Goal: Information Seeking & Learning: Compare options

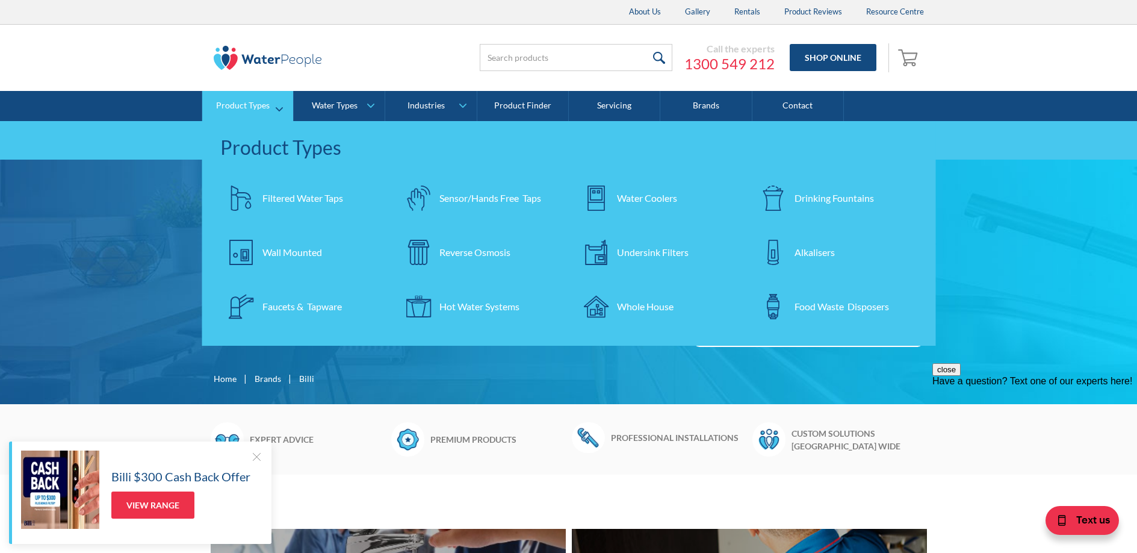
click at [827, 198] on div "Drinking Fountains" at bounding box center [834, 198] width 79 height 14
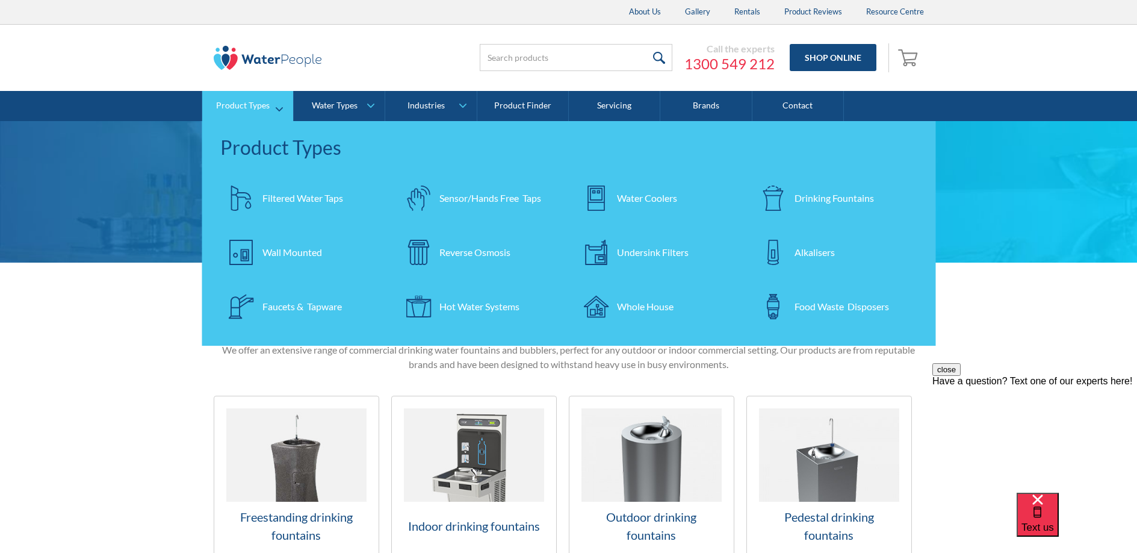
click at [684, 194] on link "Water Coolers" at bounding box center [658, 198] width 166 height 42
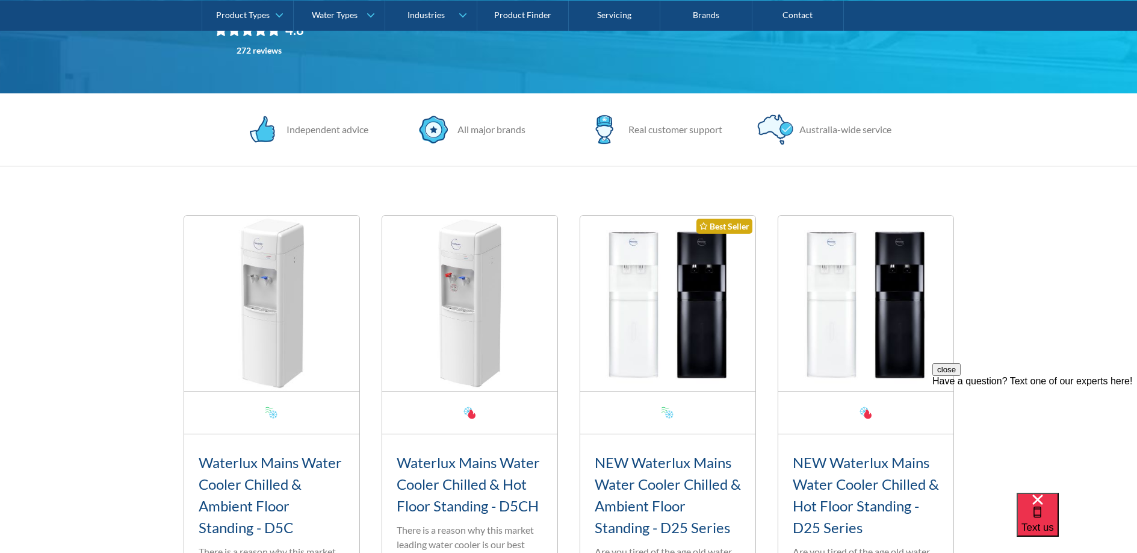
scroll to position [164, 0]
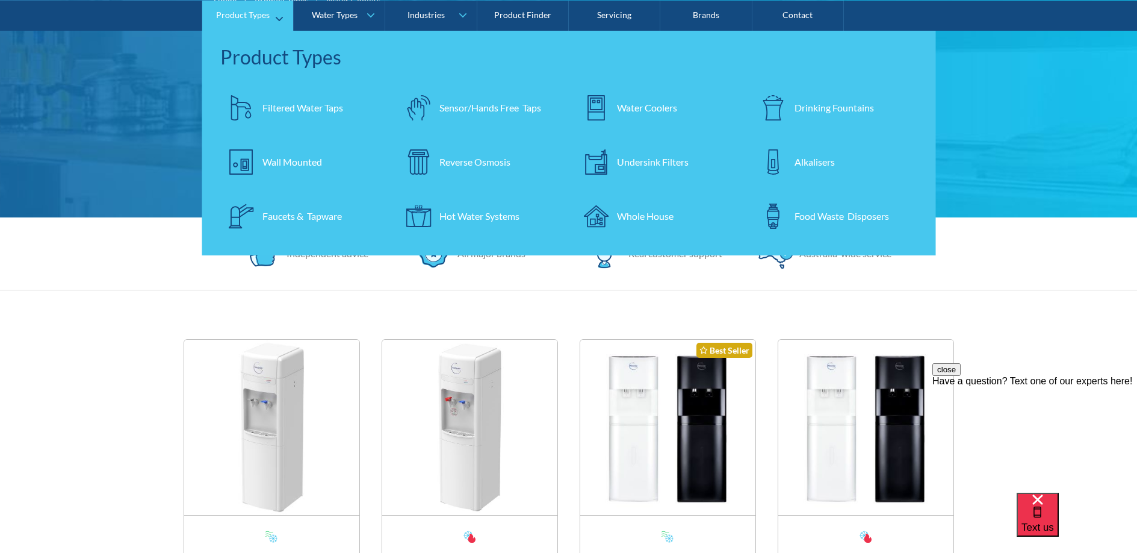
click at [293, 112] on div "Filtered Water Taps" at bounding box center [302, 107] width 81 height 14
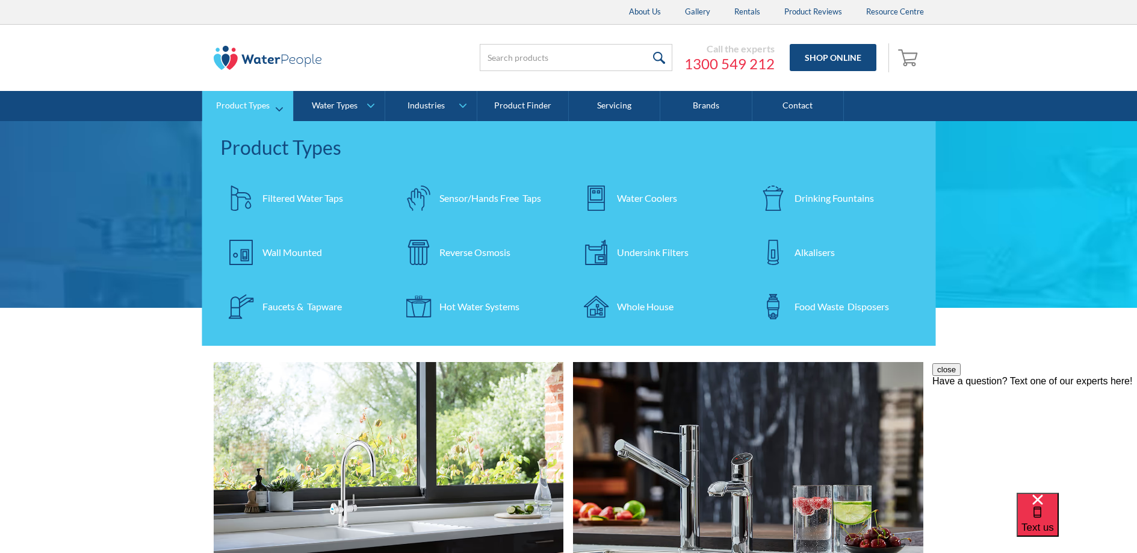
click at [276, 256] on div "Wall Mounted" at bounding box center [292, 252] width 60 height 14
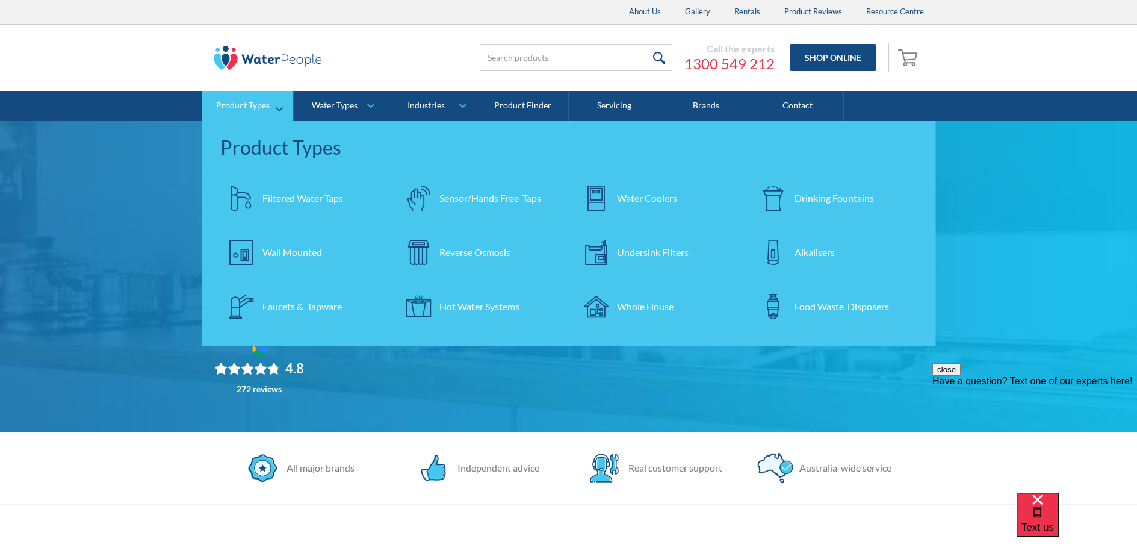
click at [656, 255] on div "Undersink Filters" at bounding box center [653, 252] width 72 height 14
click at [608, 198] on img at bounding box center [595, 197] width 25 height 25
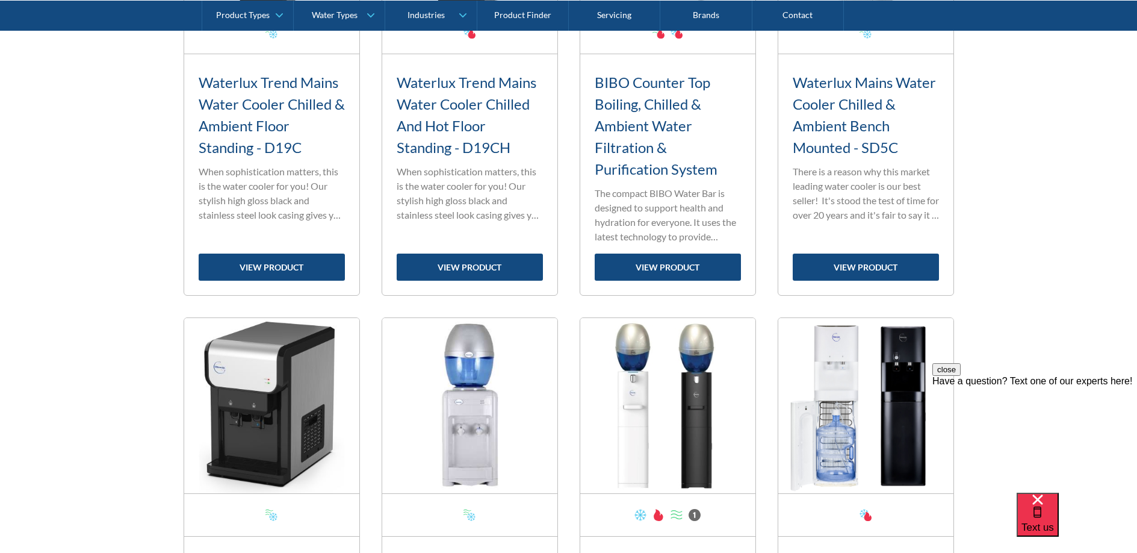
scroll to position [1402, 0]
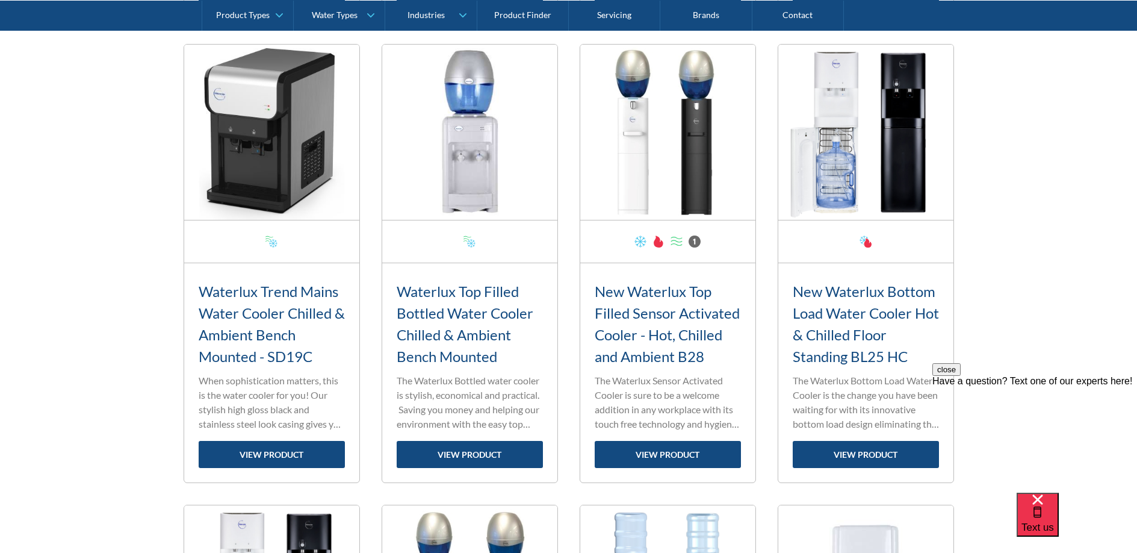
click at [303, 161] on img at bounding box center [271, 132] width 175 height 175
click at [275, 453] on link "view product" at bounding box center [272, 454] width 146 height 27
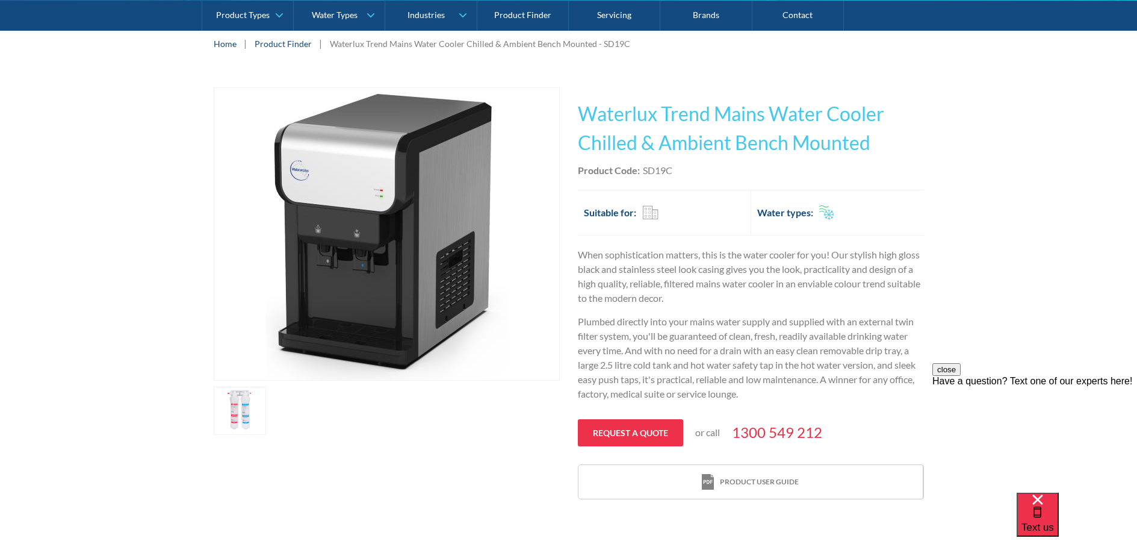
scroll to position [439, 0]
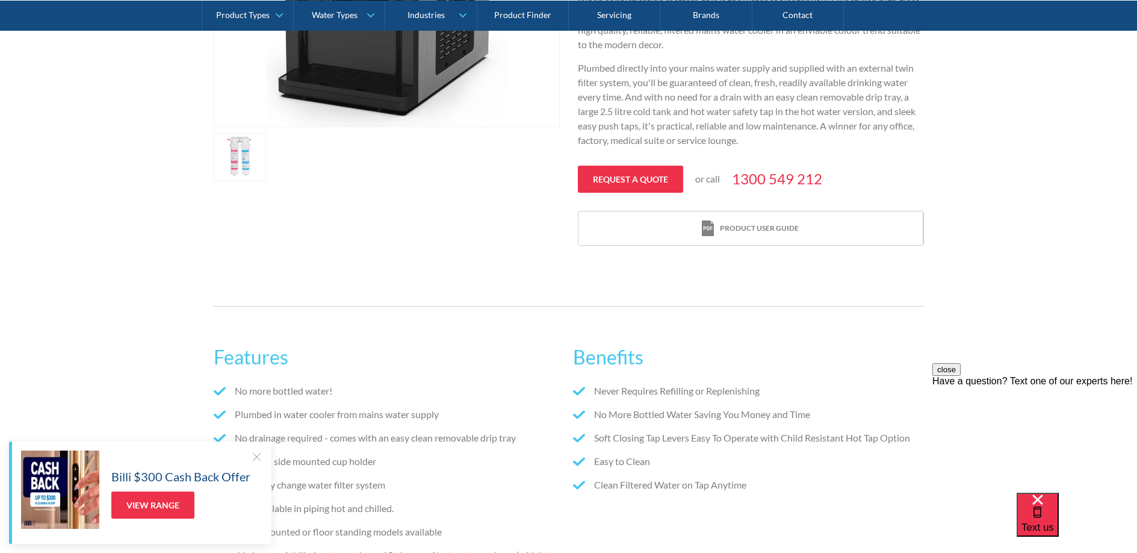
click at [167, 333] on div "Features No more bottled water! Plumbed in water cooler from mains water supply…" at bounding box center [568, 488] width 1137 height 400
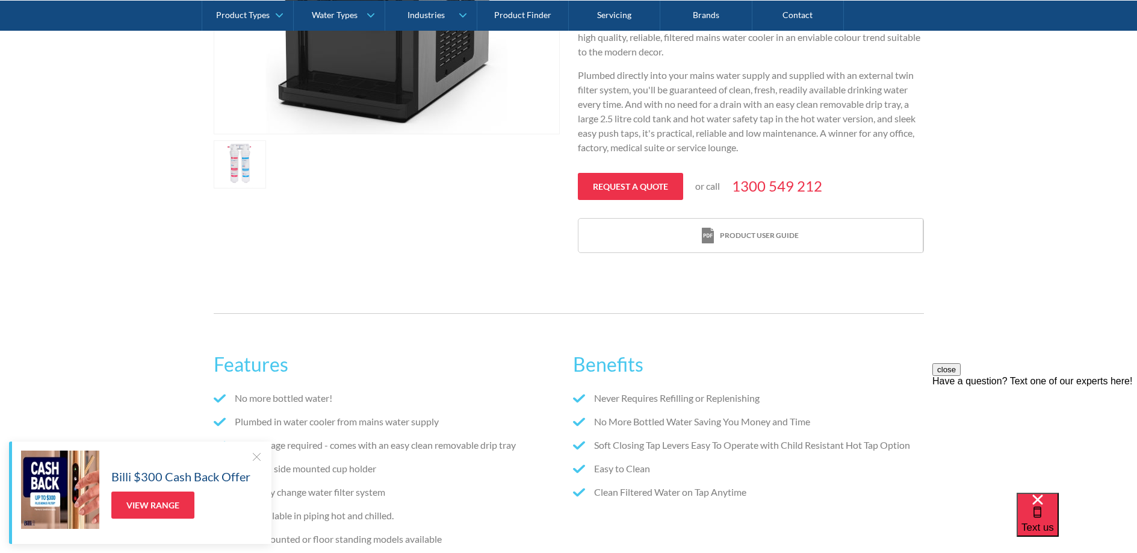
scroll to position [268, 0]
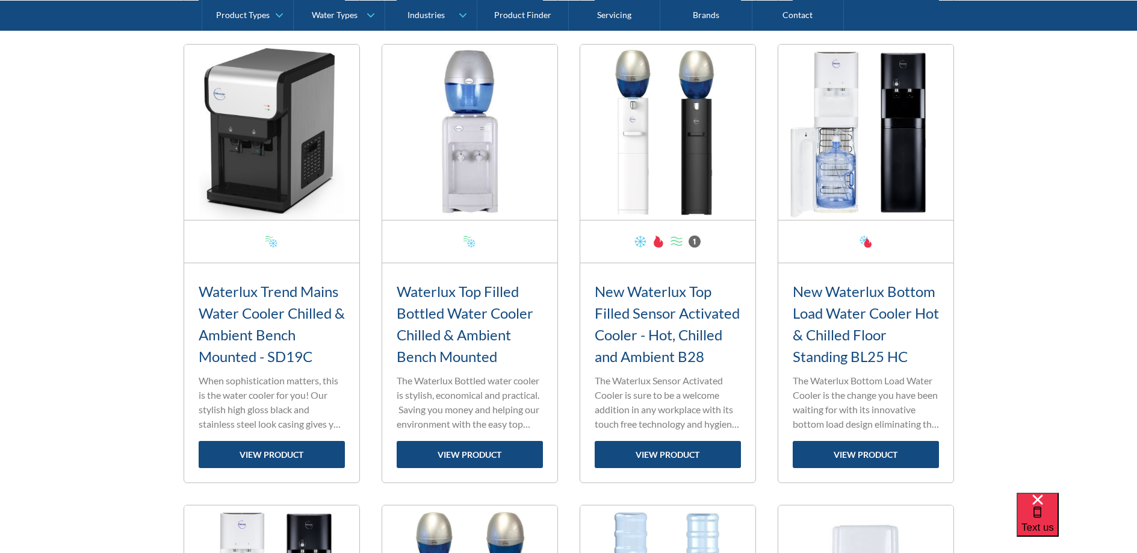
scroll to position [1666, 0]
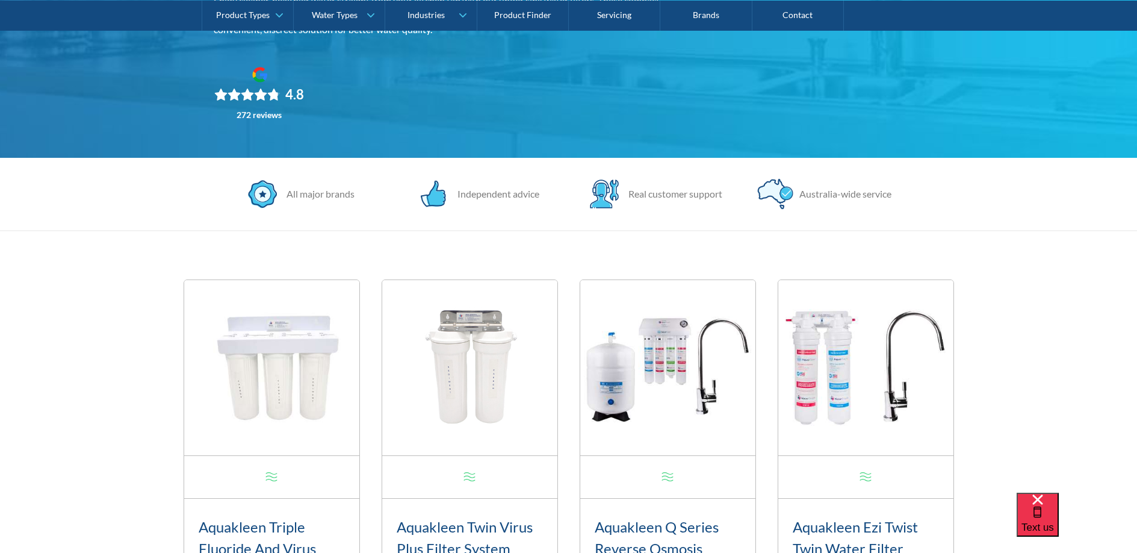
scroll to position [146, 0]
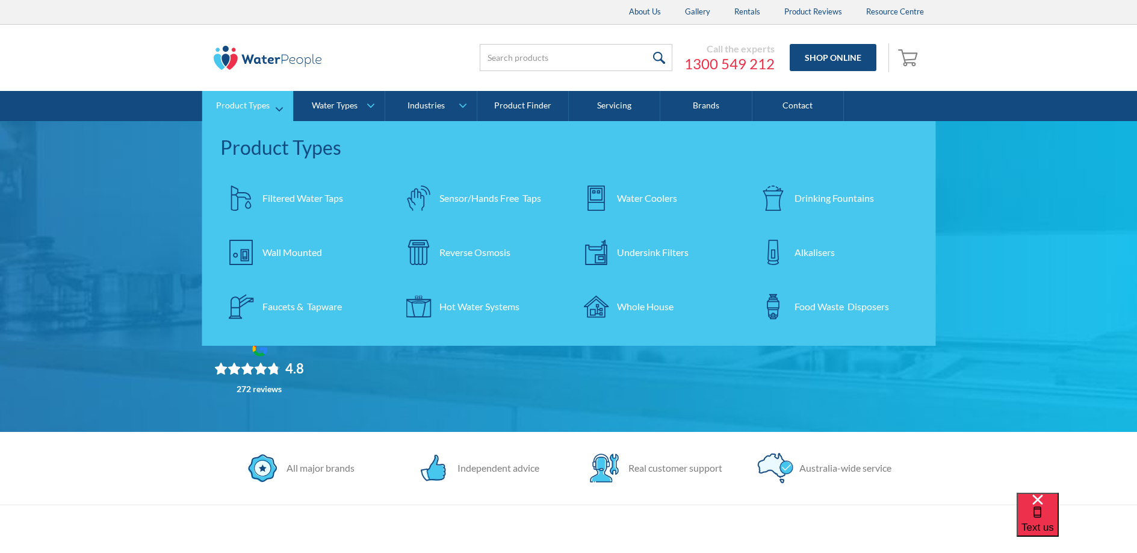
click at [783, 198] on img at bounding box center [773, 197] width 25 height 25
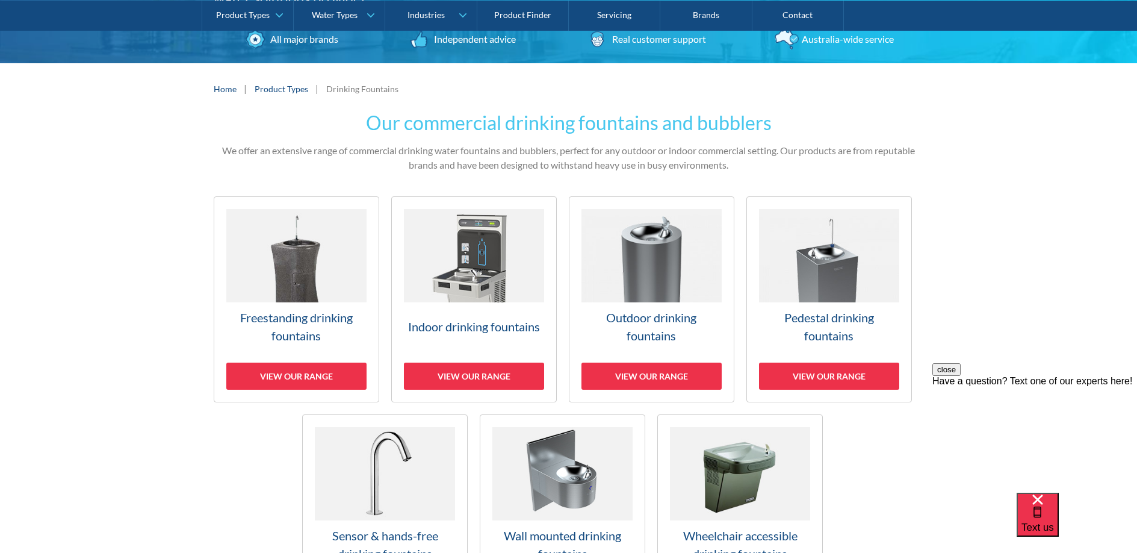
scroll to position [288, 0]
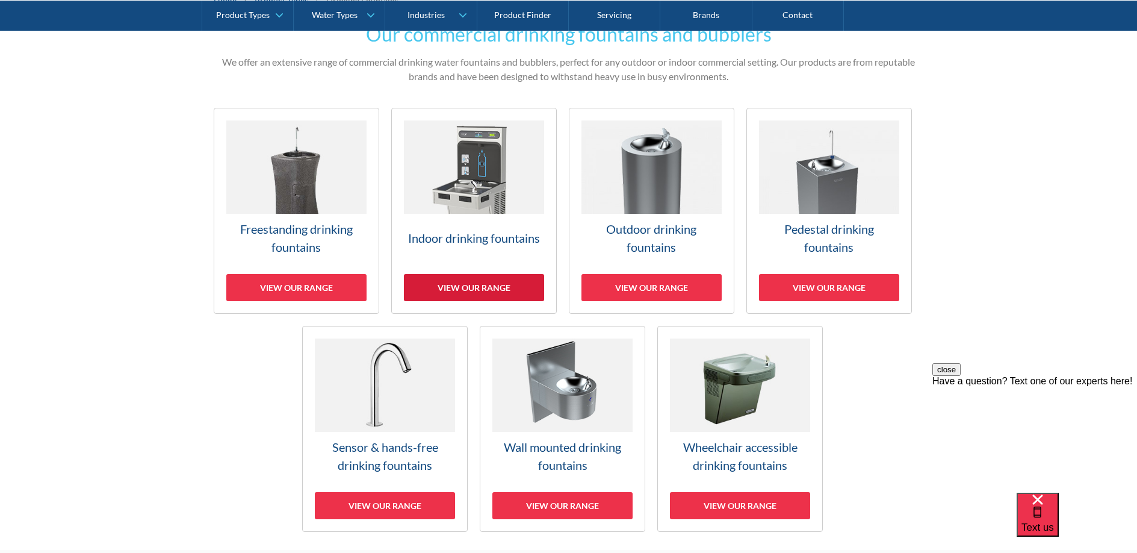
click at [492, 285] on div "View our range" at bounding box center [474, 287] width 140 height 27
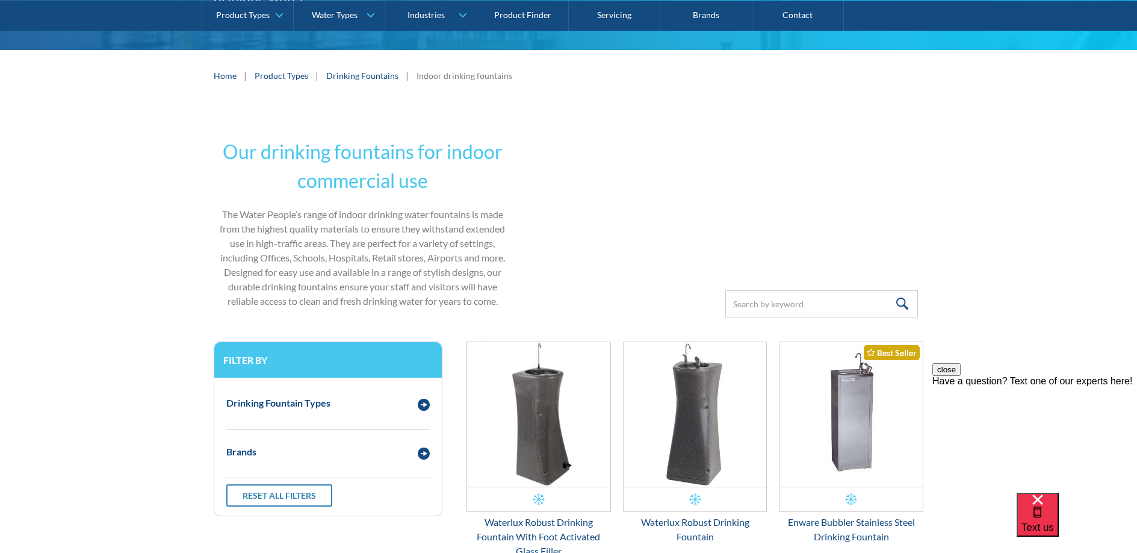
scroll to position [386, 0]
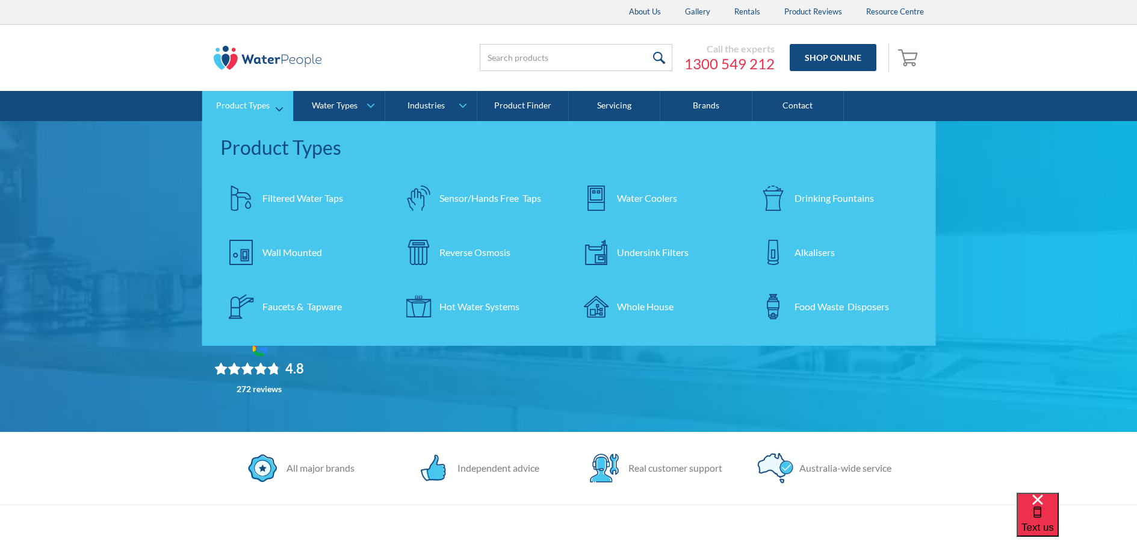
click at [253, 207] on img at bounding box center [241, 197] width 25 height 25
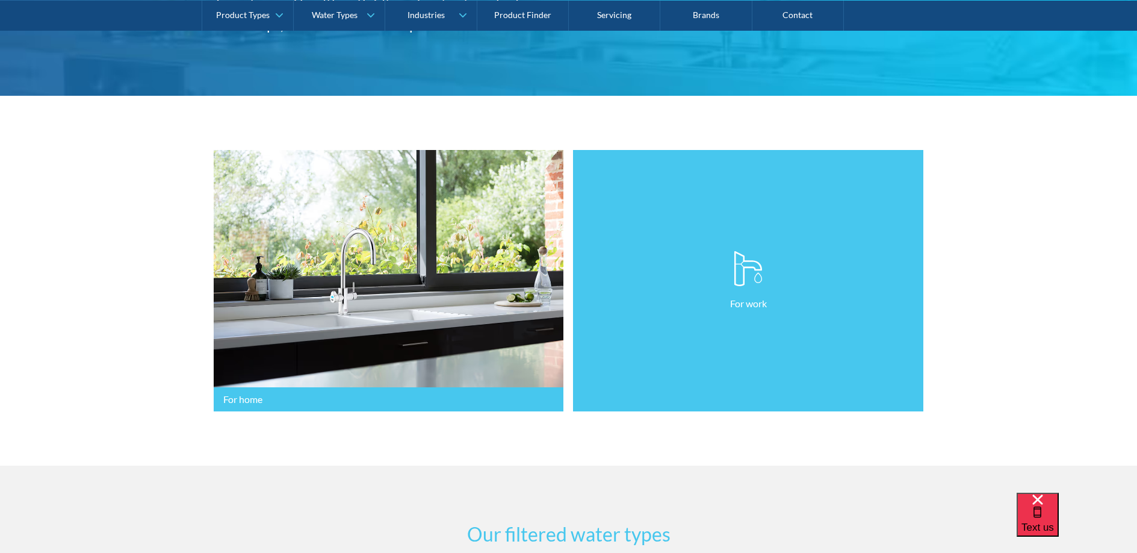
click at [772, 292] on link "For work" at bounding box center [748, 281] width 350 height 262
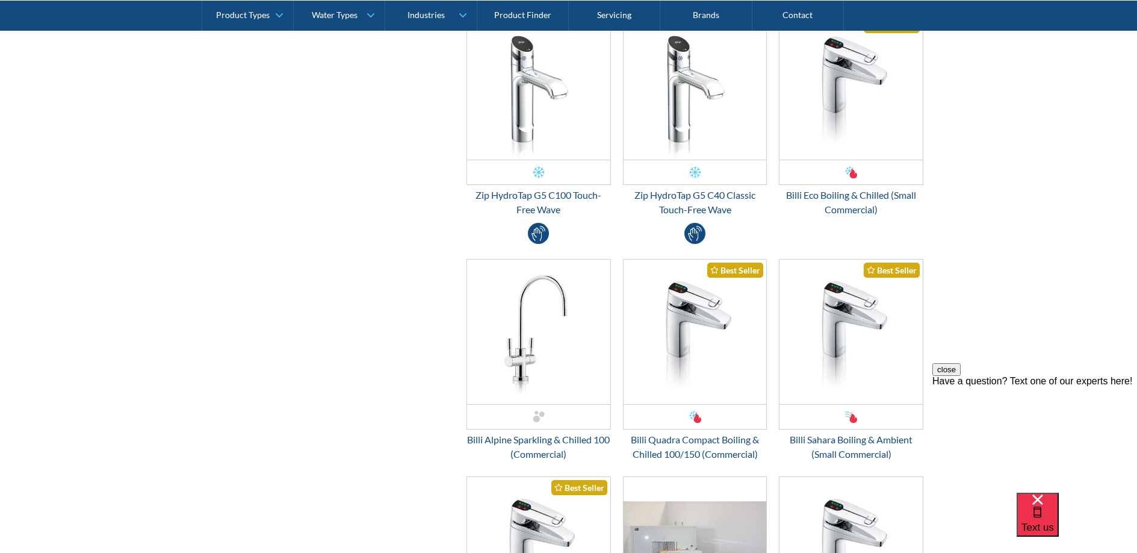
scroll to position [1957, 0]
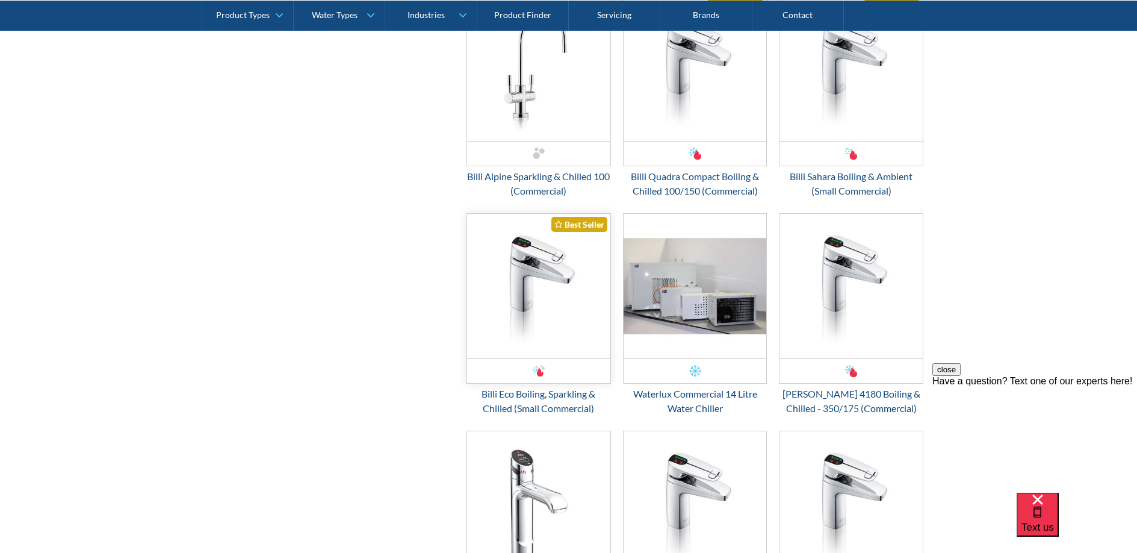
click at [545, 277] on img "Email Form 3" at bounding box center [538, 286] width 143 height 144
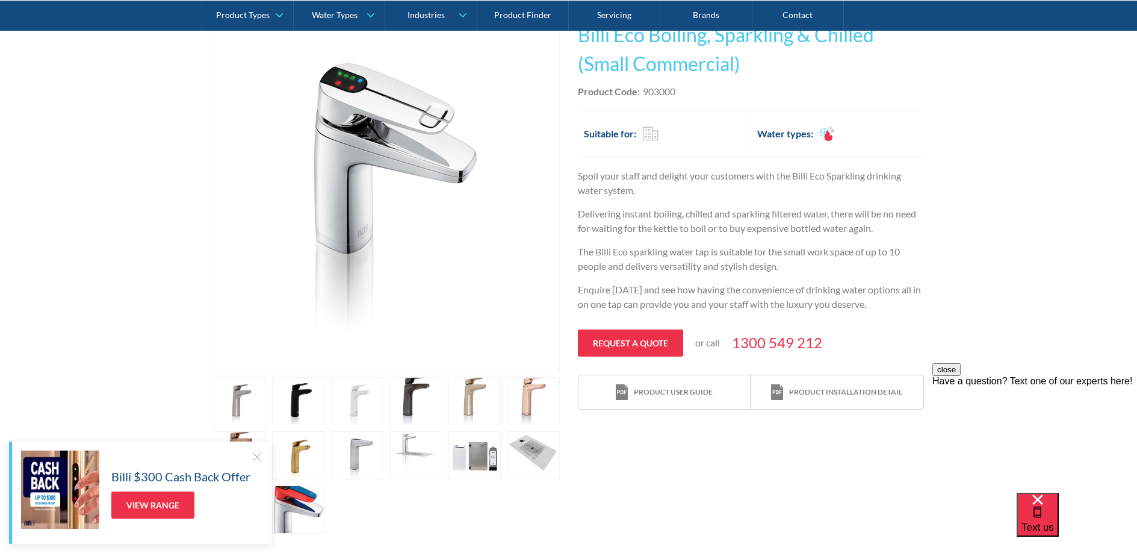
scroll to position [327, 0]
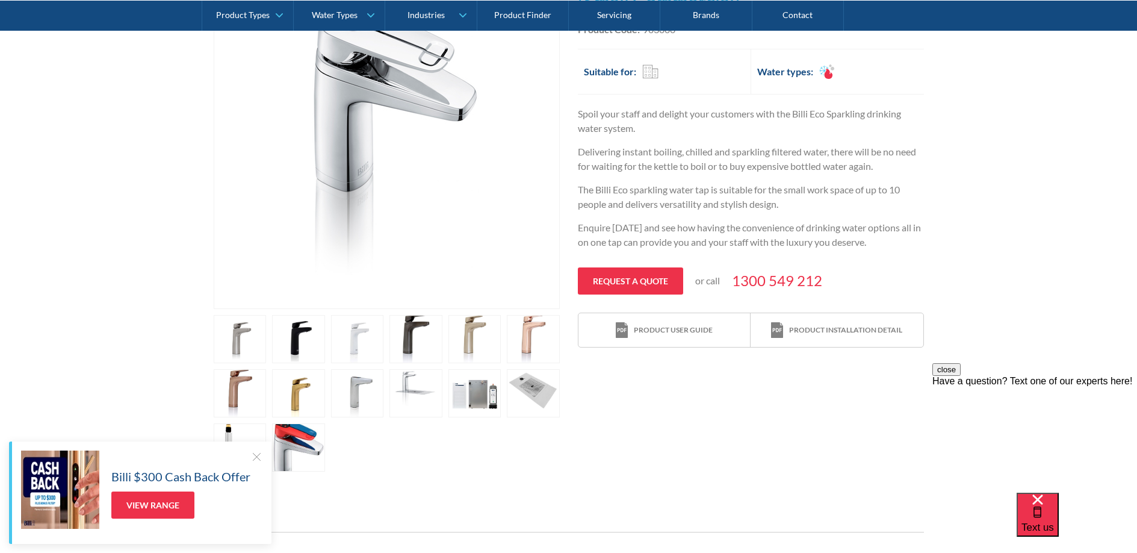
click at [401, 381] on link "open lightbox" at bounding box center [416, 393] width 53 height 48
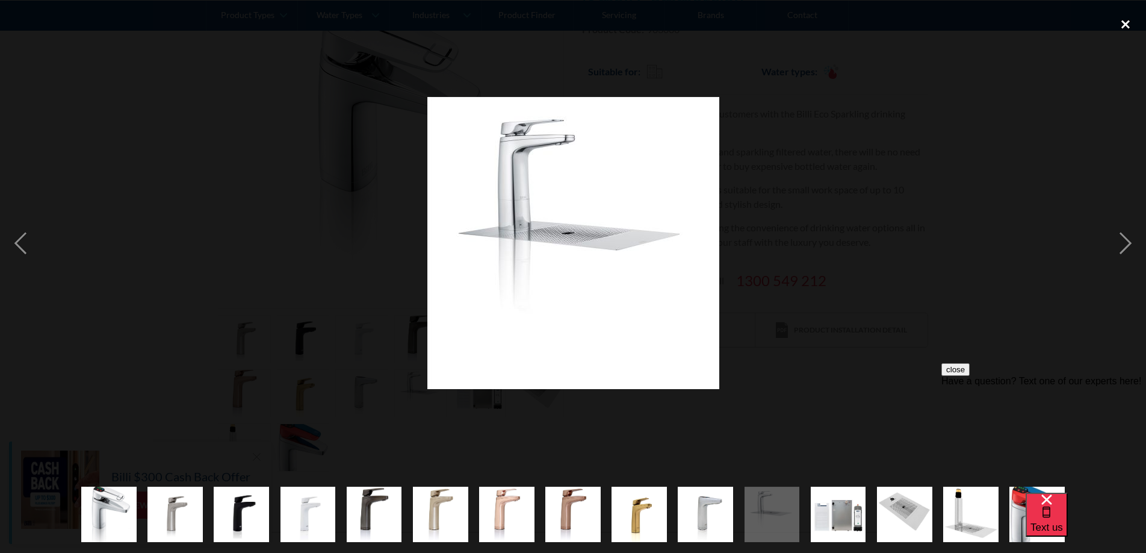
click at [1124, 25] on div "close lightbox" at bounding box center [1125, 24] width 41 height 26
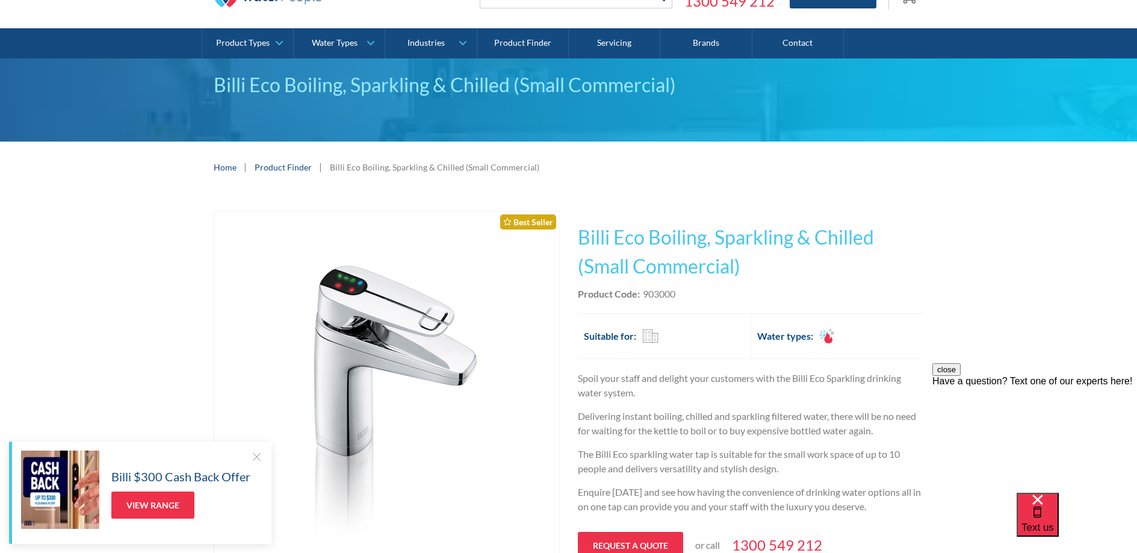
scroll to position [0, 0]
